Goal: Transaction & Acquisition: Purchase product/service

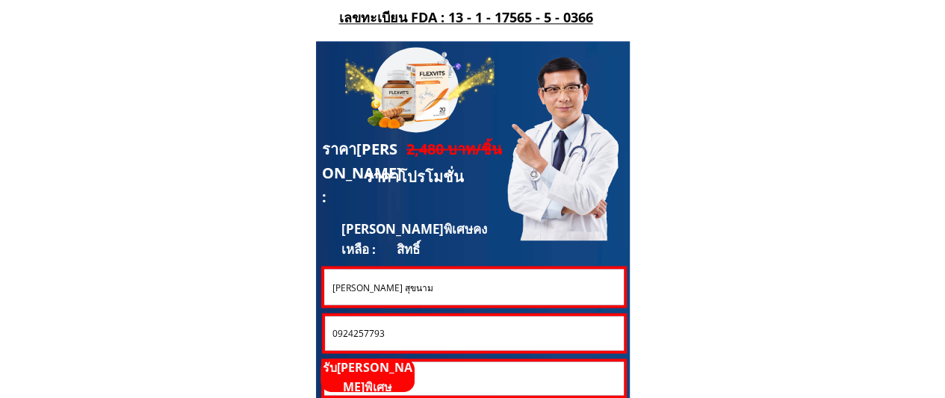
scroll to position [4035, 0]
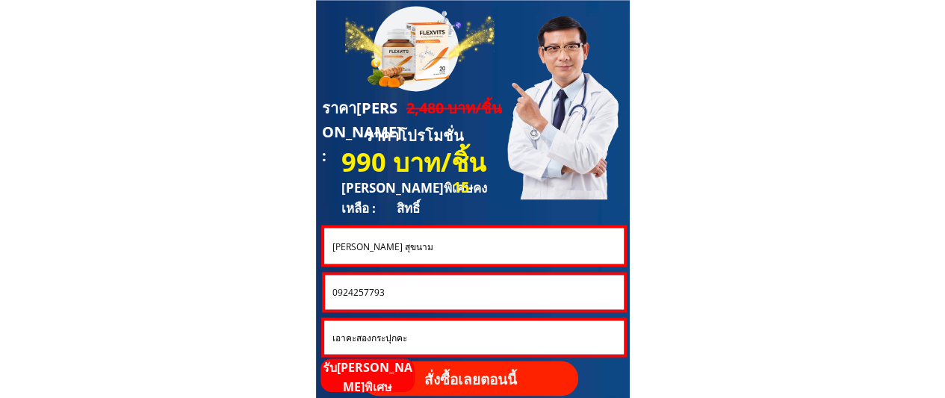
click at [442, 294] on input "0924257793" at bounding box center [474, 292] width 291 height 34
paste input "09493957"
type input "0909493957"
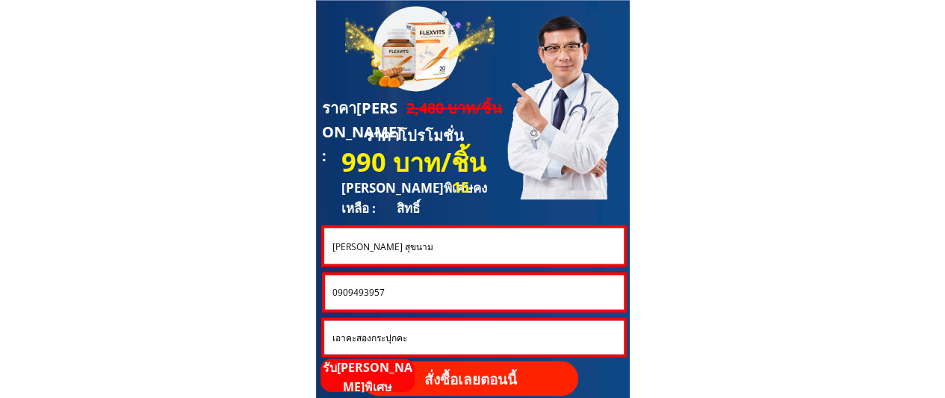
click at [407, 243] on input "[PERSON_NAME] สุขนาม" at bounding box center [473, 246] width 291 height 36
paste input "ุบผา [PERSON_NAME]"
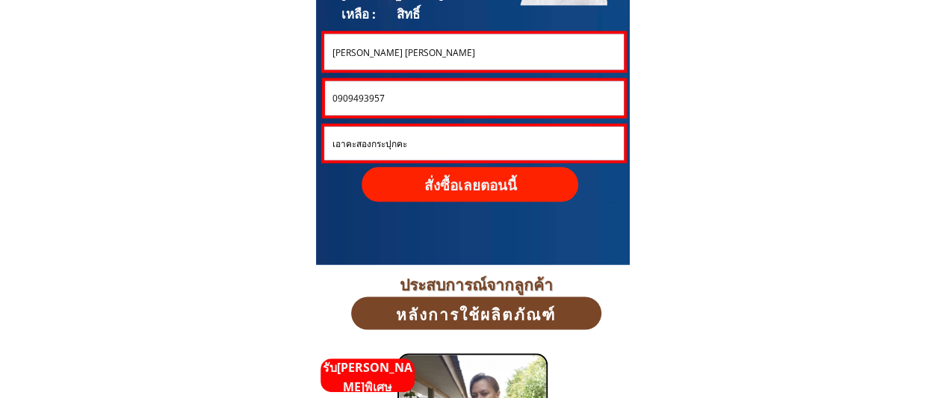
scroll to position [4185, 0]
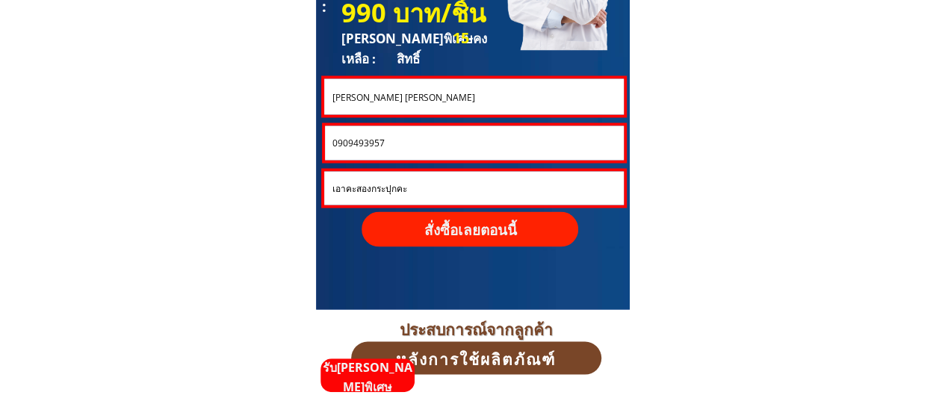
type input "[PERSON_NAME] [PERSON_NAME]"
click at [460, 232] on p "สั่งซื้อเลยตอนนี้" at bounding box center [470, 228] width 217 height 35
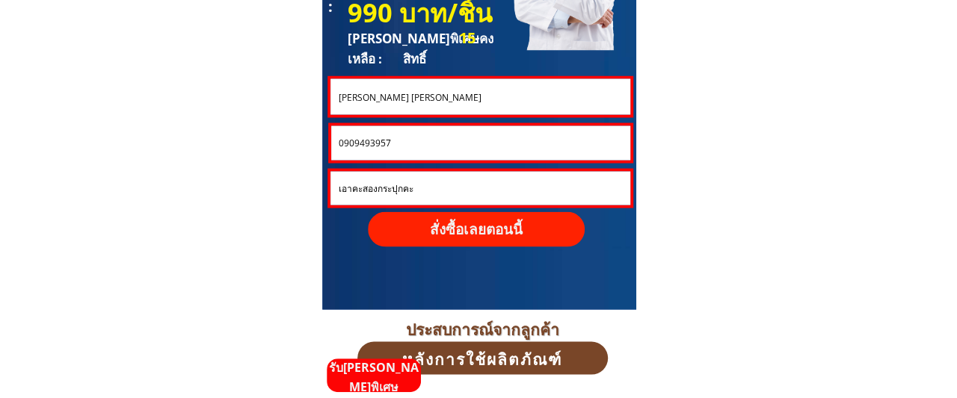
scroll to position [0, 0]
